Goal: Complete application form: Complete application form

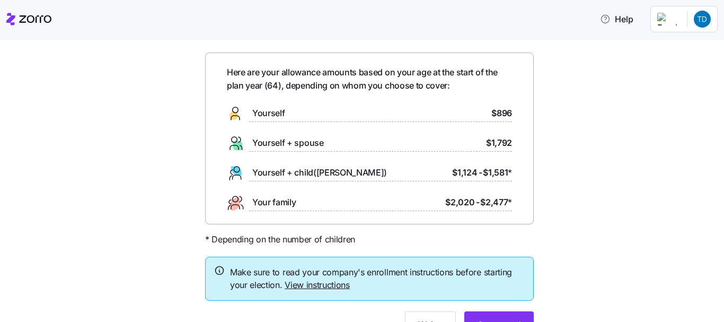
scroll to position [88, 0]
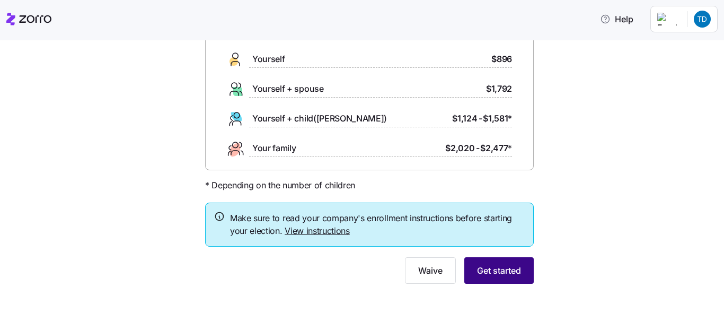
click at [486, 267] on span "Get started" at bounding box center [499, 270] width 44 height 13
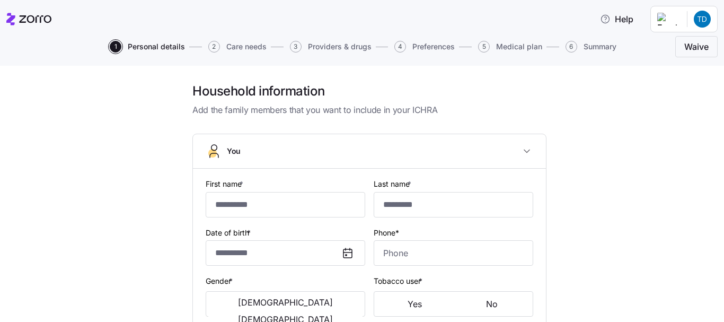
type input "*****"
type input "[EMAIL_ADDRESS][DOMAIN_NAME]"
type input "**********"
checkbox input "true"
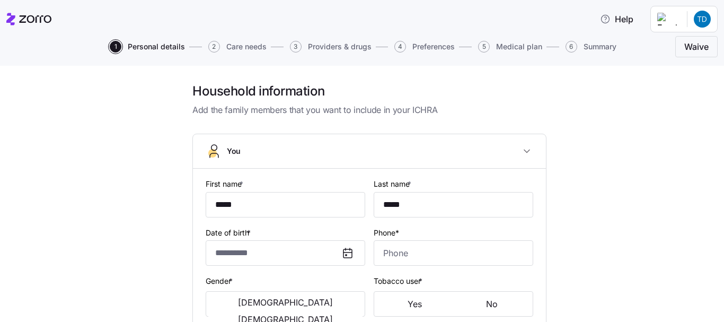
type input "**********"
type input "[PHONE_NUMBER]"
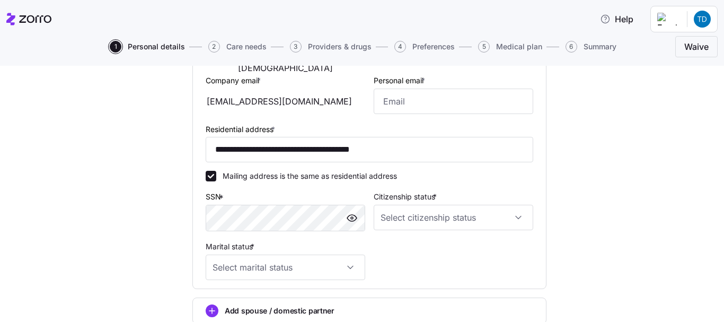
scroll to position [252, 0]
click at [515, 215] on input "Citizenship status *" at bounding box center [452, 216] width 159 height 25
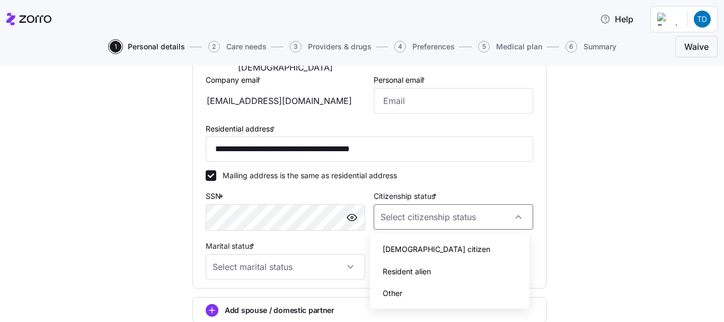
click at [408, 249] on span "[DEMOGRAPHIC_DATA] citizen" at bounding box center [436, 249] width 108 height 12
type input "[DEMOGRAPHIC_DATA] citizen"
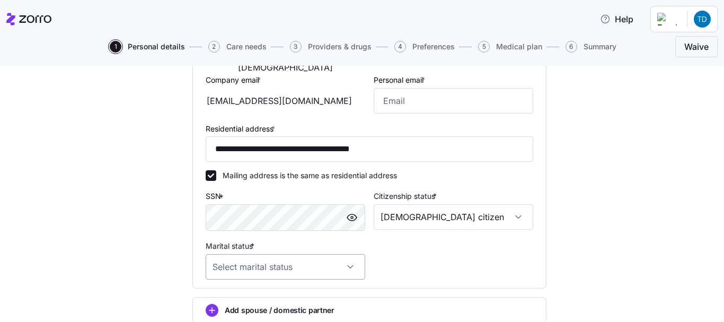
click at [252, 265] on input "Marital status *" at bounding box center [285, 266] width 159 height 25
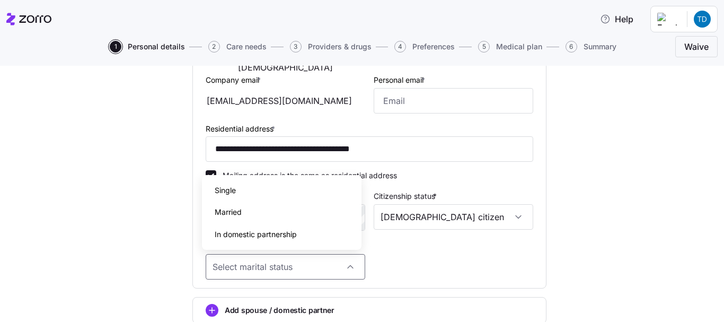
click at [231, 212] on span "Married" at bounding box center [228, 212] width 27 height 12
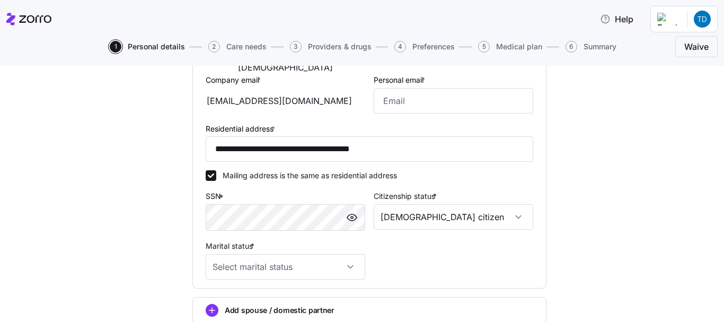
type input "Married"
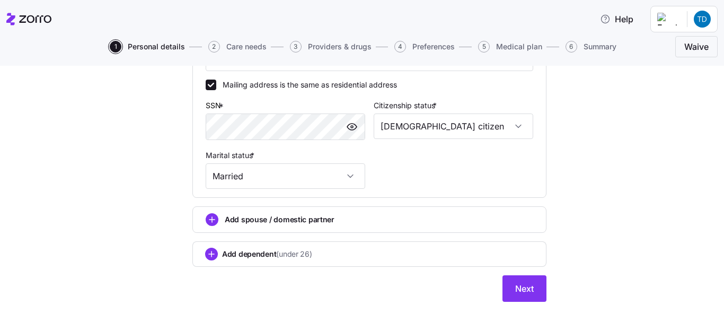
scroll to position [344, 0]
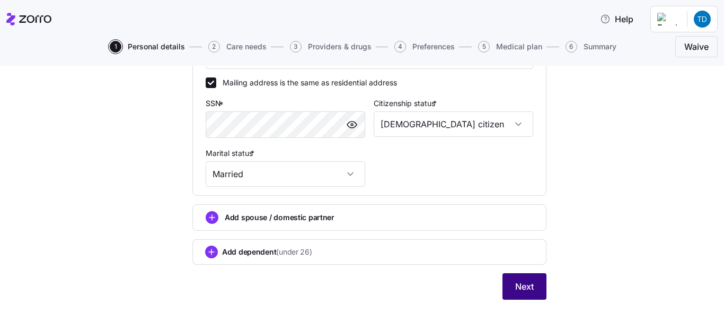
click at [529, 287] on span "Next" at bounding box center [524, 286] width 19 height 13
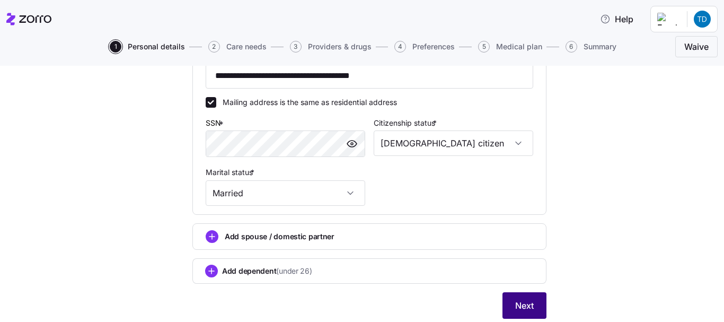
scroll to position [364, 0]
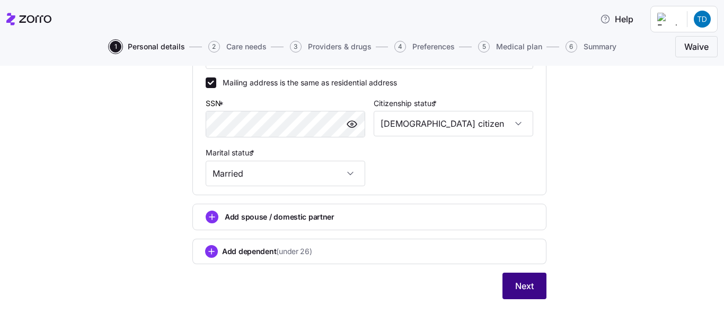
click at [515, 282] on span "Next" at bounding box center [524, 285] width 19 height 13
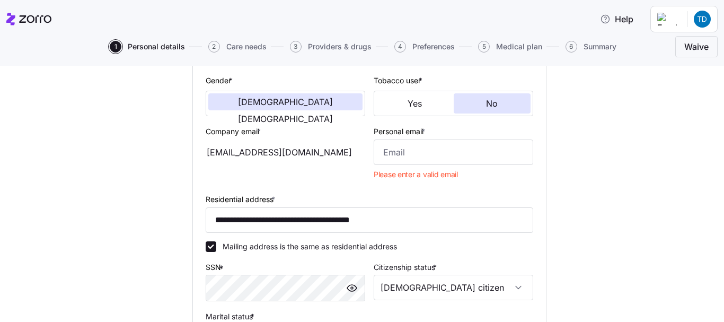
scroll to position [205, 0]
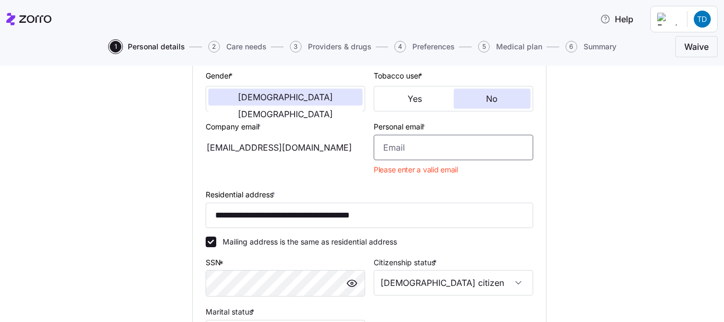
click at [402, 147] on input "Personal email *" at bounding box center [452, 147] width 159 height 25
type input "[EMAIL_ADDRESS][DOMAIN_NAME]"
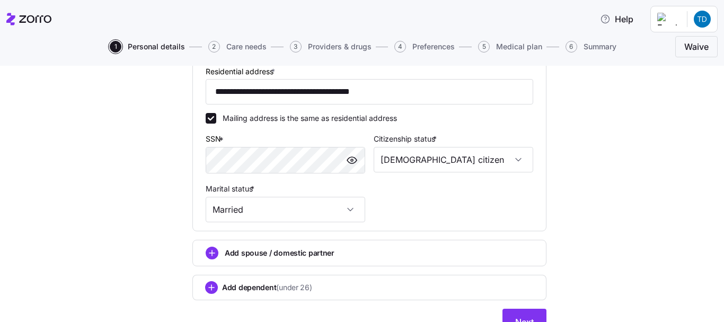
scroll to position [311, 0]
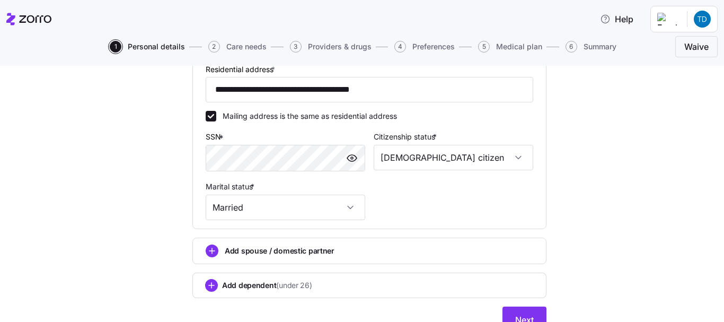
click at [527, 306] on div "**********" at bounding box center [369, 78] width 354 height 510
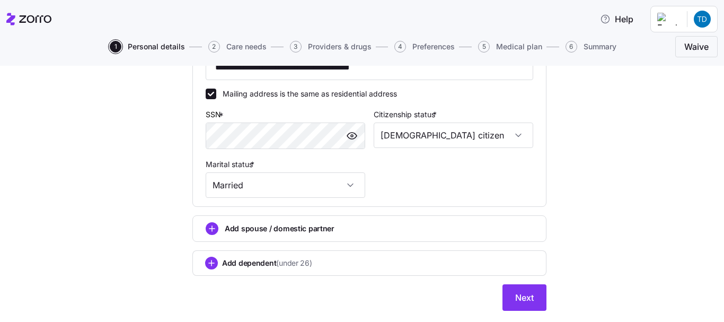
scroll to position [360, 0]
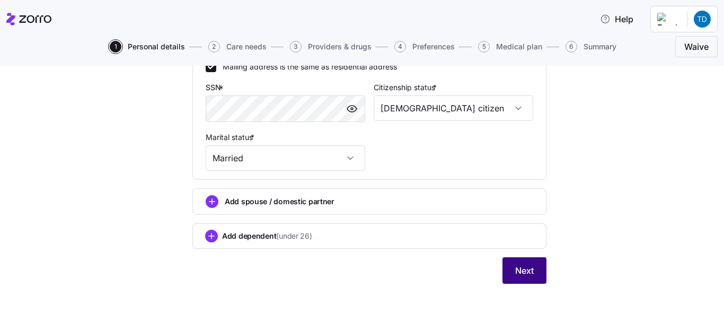
click at [515, 265] on span "Next" at bounding box center [524, 270] width 19 height 13
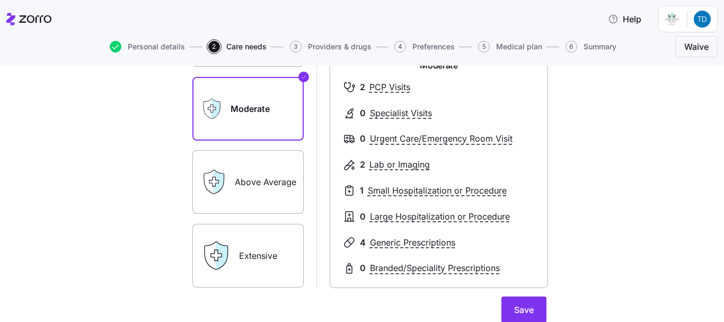
scroll to position [159, 0]
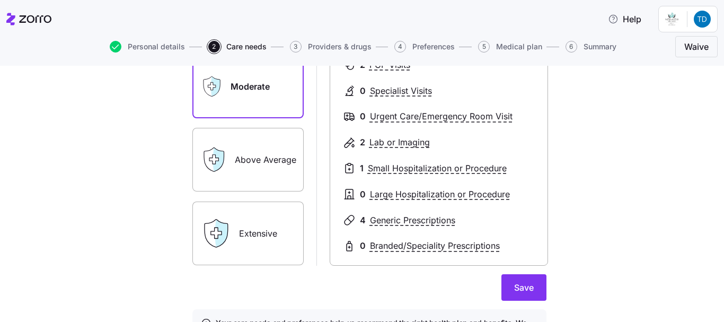
click at [256, 155] on label "Above Average" at bounding box center [247, 160] width 111 height 64
click at [0, 0] on input "Above Average" at bounding box center [0, 0] width 0 height 0
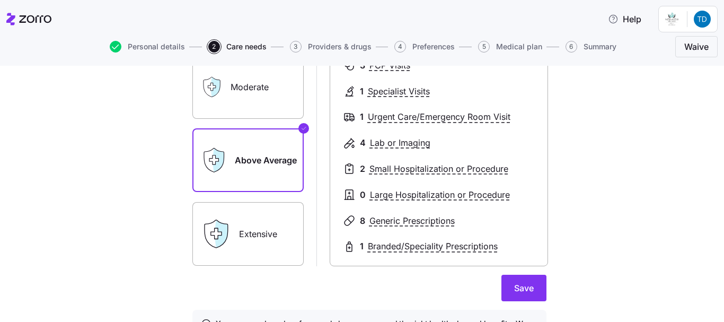
scroll to position [172, 0]
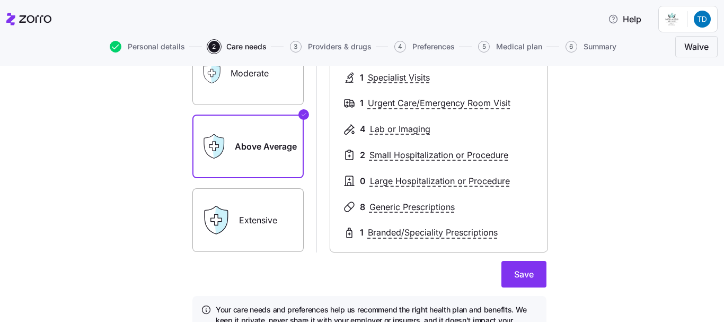
click at [252, 194] on label "Extensive" at bounding box center [247, 220] width 111 height 64
click at [0, 0] on input "Extensive" at bounding box center [0, 0] width 0 height 0
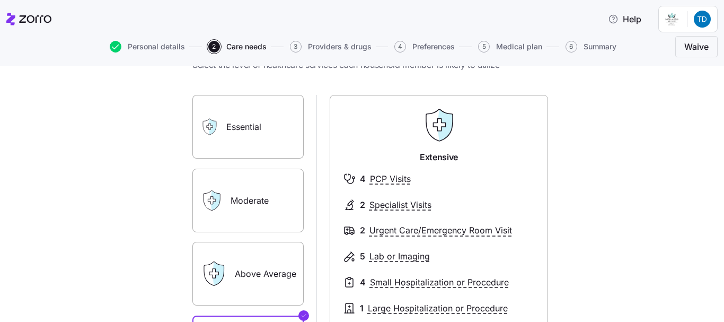
scroll to position [40, 0]
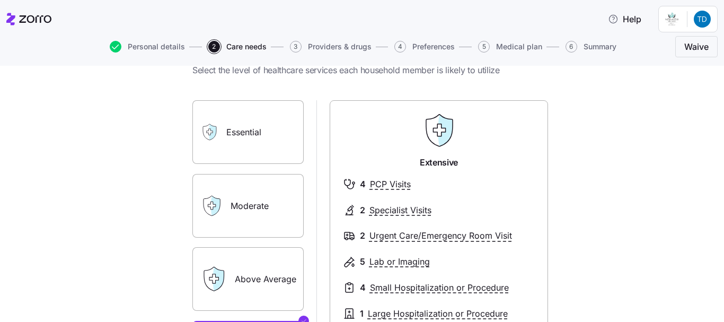
click at [264, 190] on label "Moderate" at bounding box center [247, 206] width 111 height 64
click at [0, 0] on input "Moderate" at bounding box center [0, 0] width 0 height 0
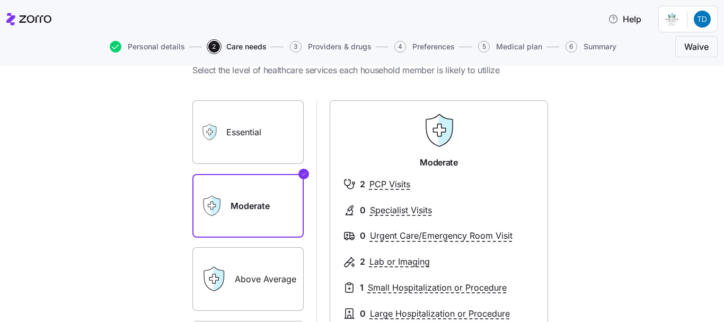
click at [254, 145] on label "Essential" at bounding box center [247, 132] width 111 height 64
click at [0, 0] on input "Essential" at bounding box center [0, 0] width 0 height 0
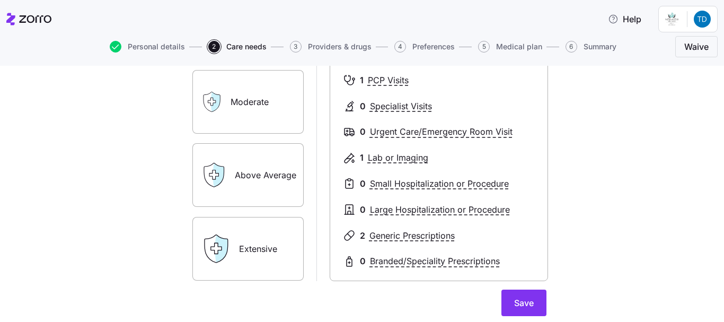
scroll to position [146, 0]
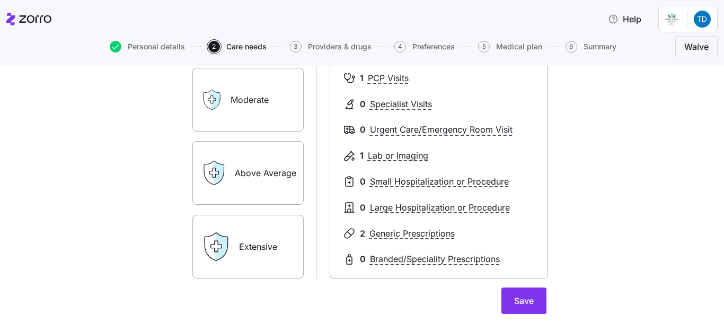
click at [255, 167] on label "Above Average" at bounding box center [247, 173] width 111 height 64
click at [0, 0] on input "Above Average" at bounding box center [0, 0] width 0 height 0
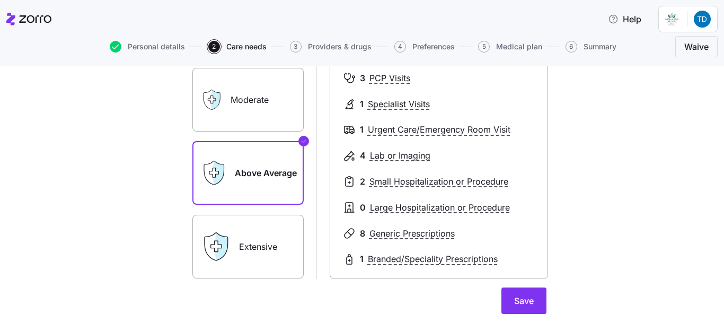
click at [262, 104] on label "Moderate" at bounding box center [247, 100] width 111 height 64
click at [0, 0] on input "Moderate" at bounding box center [0, 0] width 0 height 0
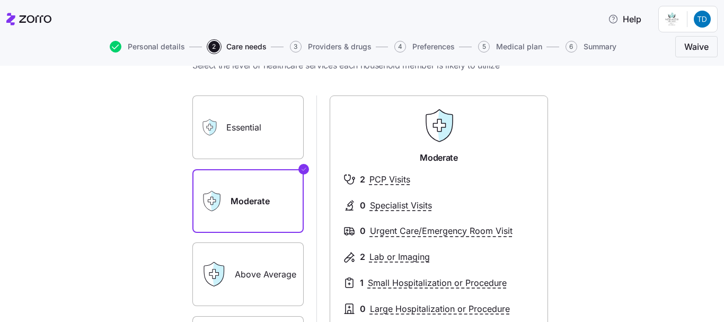
scroll to position [26, 0]
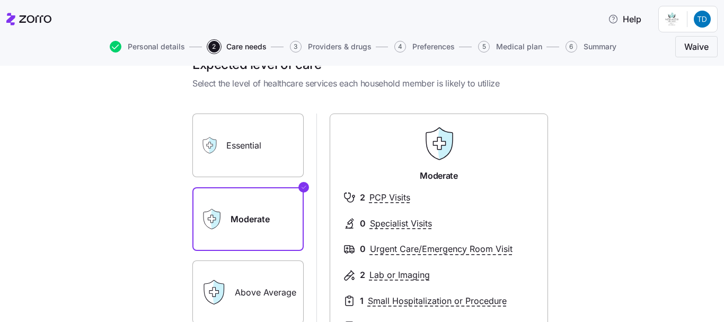
click at [265, 128] on label "Essential" at bounding box center [247, 145] width 111 height 64
click at [0, 0] on input "Essential" at bounding box center [0, 0] width 0 height 0
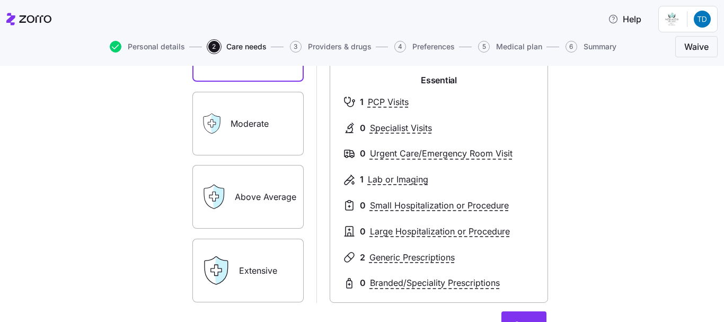
scroll to position [119, 0]
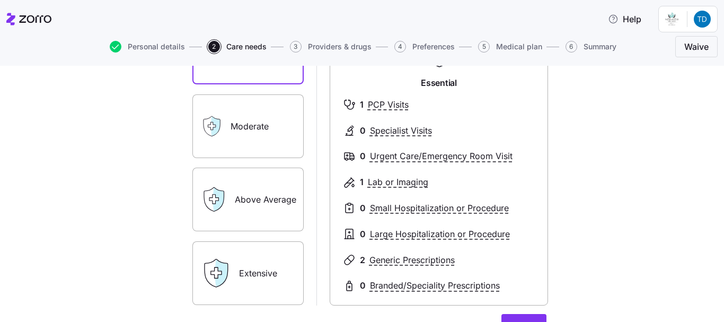
click at [265, 132] on label "Moderate" at bounding box center [247, 126] width 111 height 64
click at [0, 0] on input "Moderate" at bounding box center [0, 0] width 0 height 0
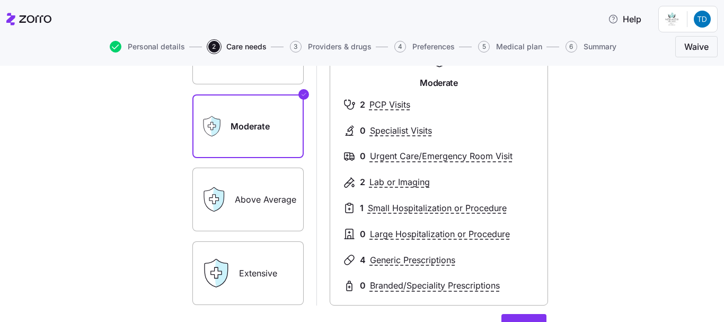
click at [272, 182] on label "Above Average" at bounding box center [247, 199] width 111 height 64
click at [0, 0] on input "Above Average" at bounding box center [0, 0] width 0 height 0
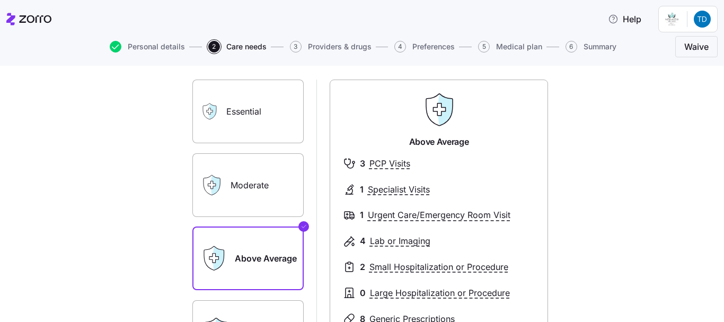
scroll to position [13, 0]
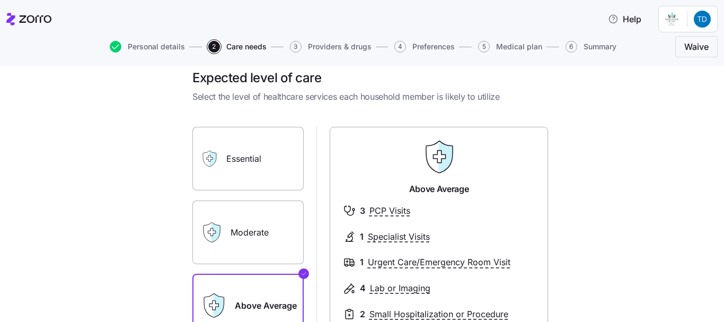
click at [263, 215] on label "Moderate" at bounding box center [247, 232] width 111 height 64
click at [0, 0] on input "Moderate" at bounding box center [0, 0] width 0 height 0
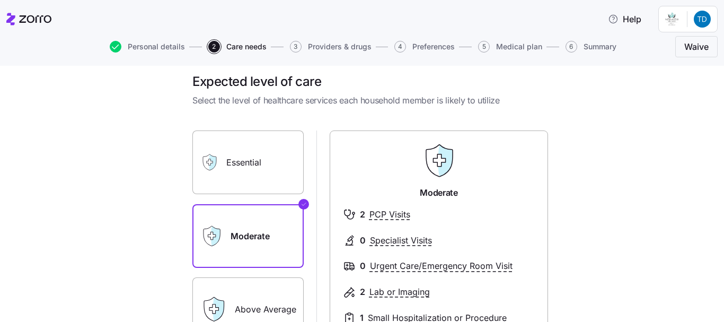
scroll to position [0, 0]
